Goal: Information Seeking & Learning: Find specific fact

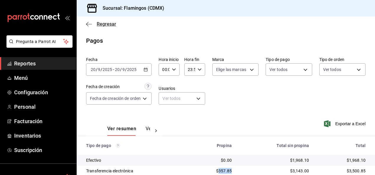
scroll to position [53, 0]
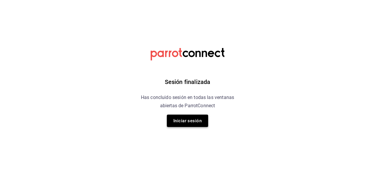
click at [186, 118] on button "Iniciar sesión" at bounding box center [187, 121] width 41 height 12
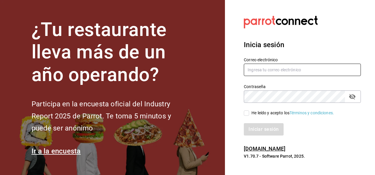
type input "restauranteflamingos.ad@gmail.com"
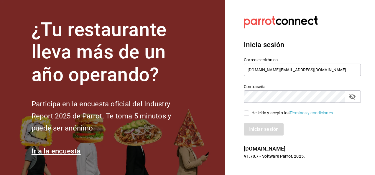
click at [247, 112] on input "He leído y acepto los Términos y condiciones." at bounding box center [246, 112] width 5 height 5
checkbox input "true"
click at [261, 133] on button "Iniciar sesión" at bounding box center [264, 129] width 40 height 12
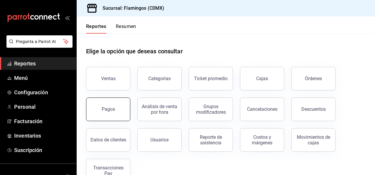
click at [112, 108] on div "Pagos" at bounding box center [108, 109] width 13 height 6
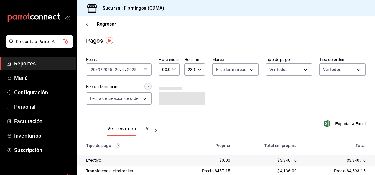
scroll to position [53, 0]
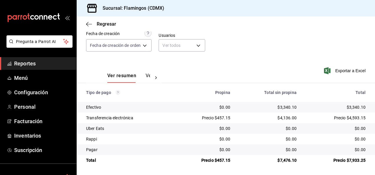
click at [284, 107] on div "$3,340.10" at bounding box center [267, 107] width 57 height 6
copy div "3,340.10"
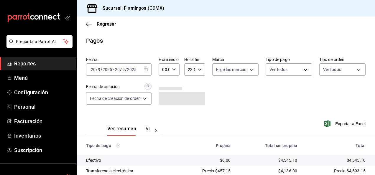
scroll to position [53, 0]
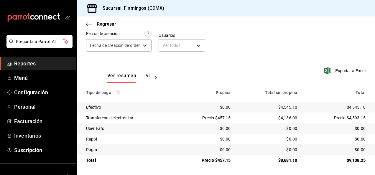
click at [283, 105] on div "$4,545.10" at bounding box center [268, 107] width 57 height 6
copy div "4,545.10"
click at [223, 116] on div "Precio $457.15" at bounding box center [205, 118] width 52 height 6
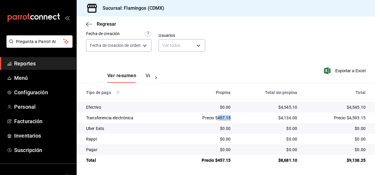
copy div "457.15"
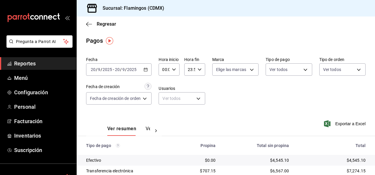
scroll to position [53, 0]
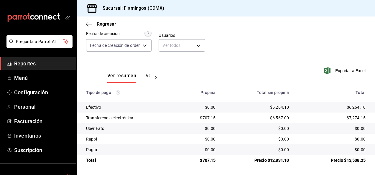
click at [278, 107] on div "$6,264.10" at bounding box center [257, 107] width 64 height 6
copy div "6,264.10"
click at [206, 117] on div "$707.15" at bounding box center [199, 118] width 32 height 6
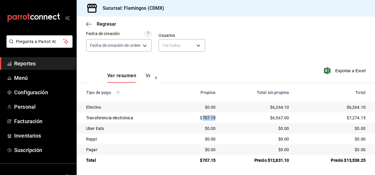
copy div "707.15"
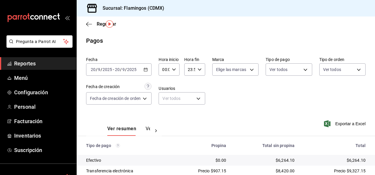
scroll to position [53, 0]
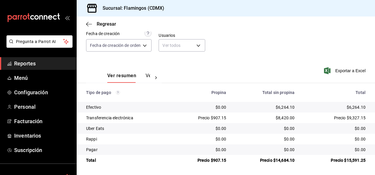
click at [216, 117] on div "Precio $907.15" at bounding box center [201, 118] width 50 height 6
copy div "907.15"
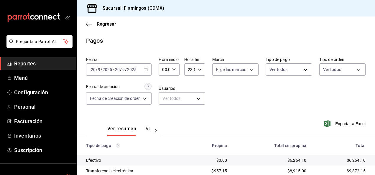
scroll to position [53, 0]
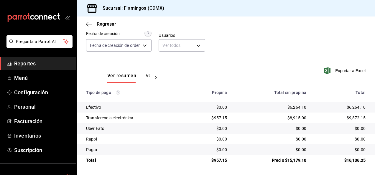
click at [216, 116] on div "$957.15" at bounding box center [209, 118] width 36 height 6
copy div "957.15"
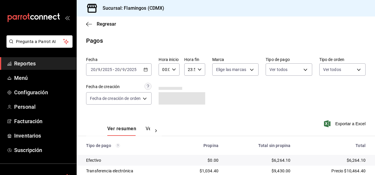
scroll to position [53, 0]
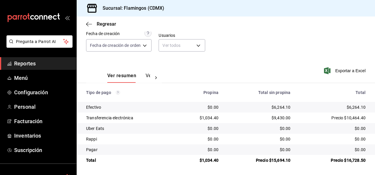
click at [206, 118] on div "$1,034.40" at bounding box center [199, 118] width 37 height 6
copy div "1,034.40"
